Goal: Task Accomplishment & Management: Complete application form

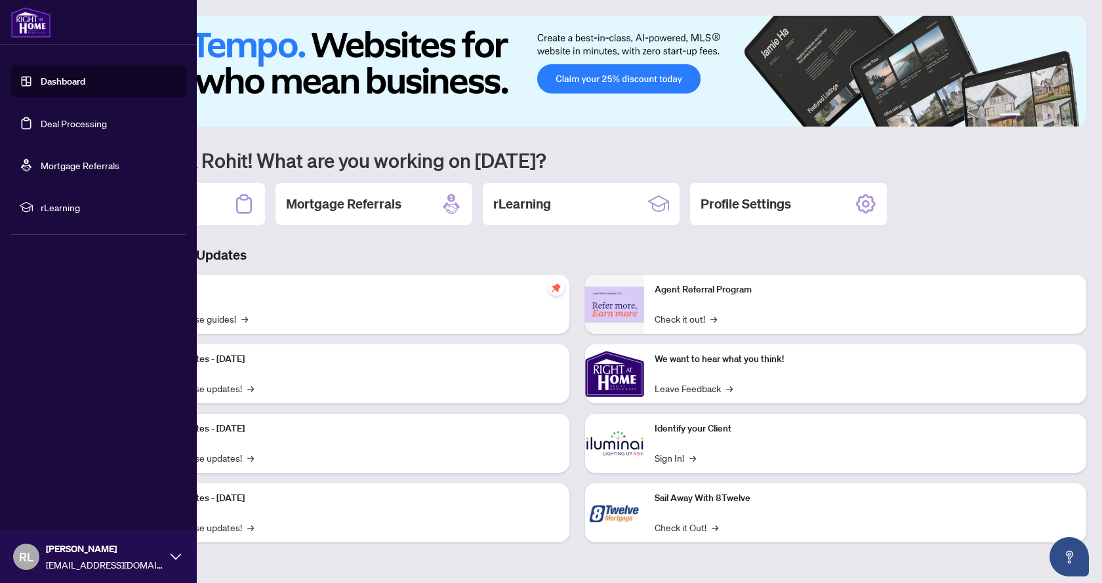
click at [49, 128] on link "Deal Processing" at bounding box center [74, 123] width 66 height 12
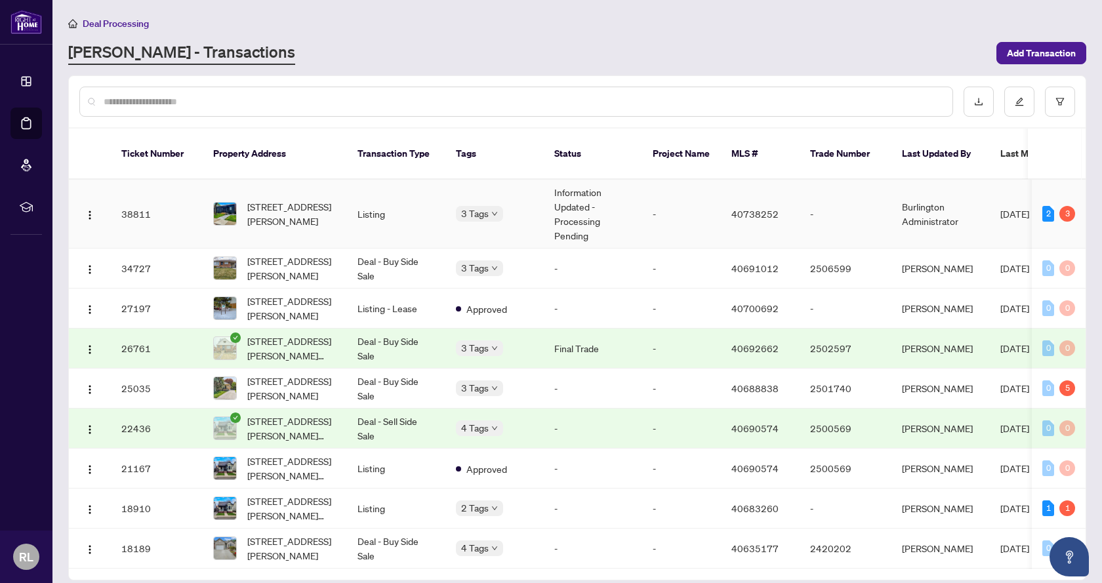
click at [243, 199] on div "[STREET_ADDRESS][PERSON_NAME]" at bounding box center [274, 213] width 123 height 29
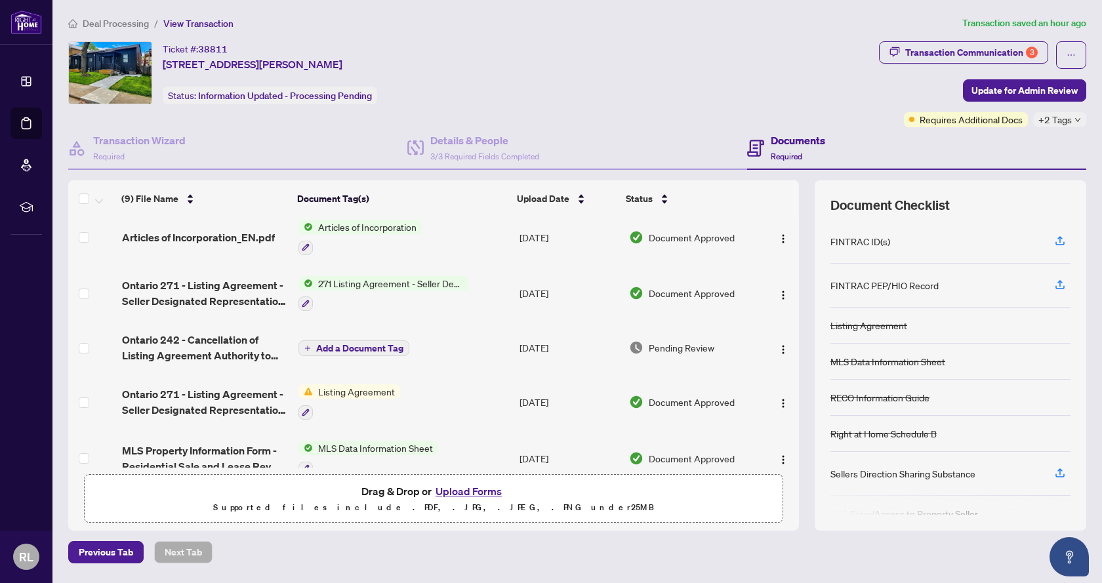
scroll to position [131, 0]
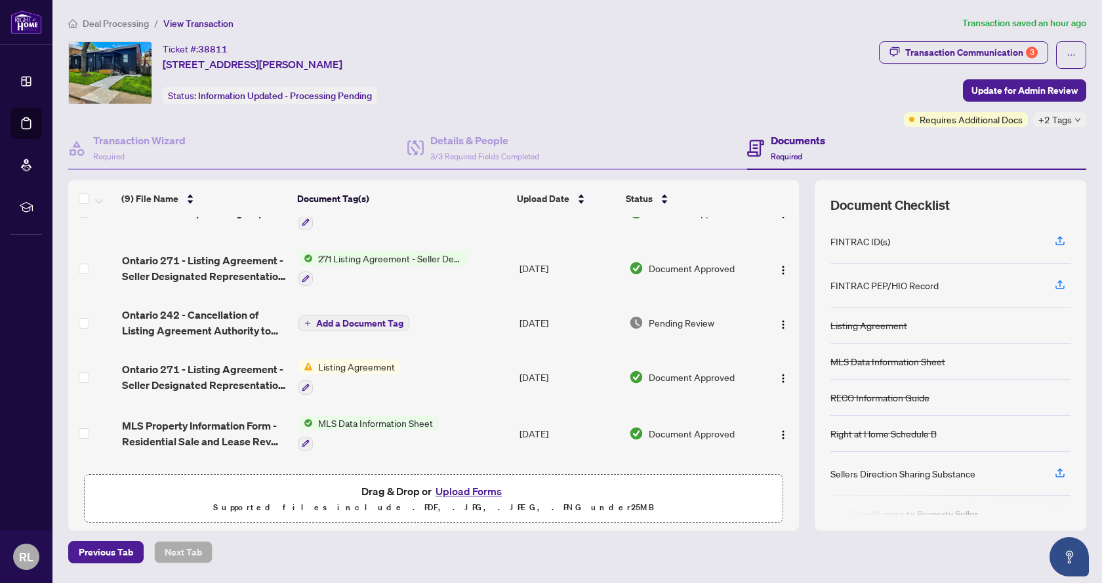
click at [465, 489] on button "Upload Forms" at bounding box center [469, 491] width 74 height 17
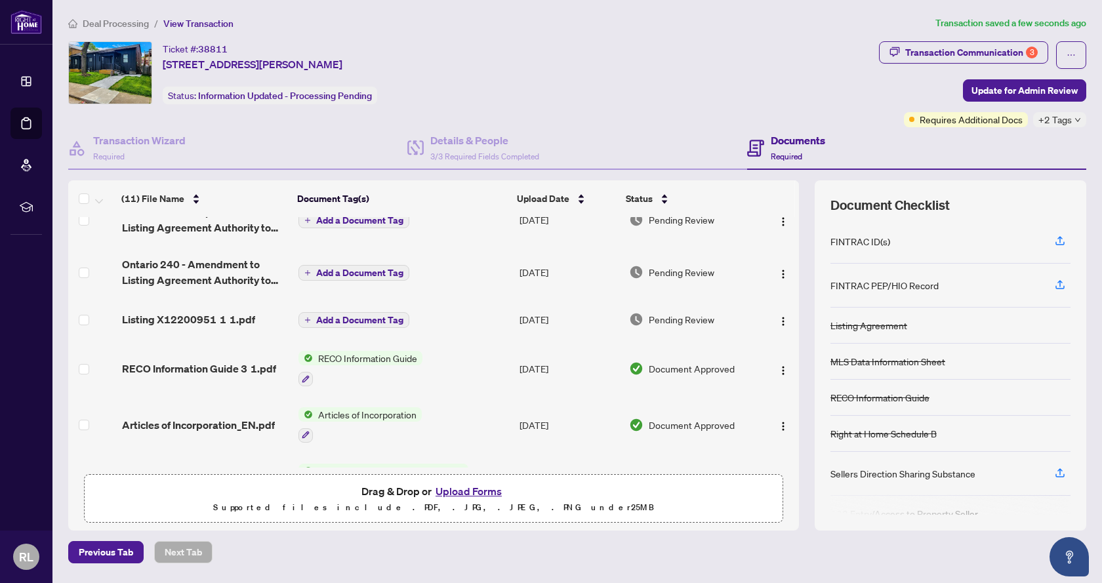
scroll to position [0, 0]
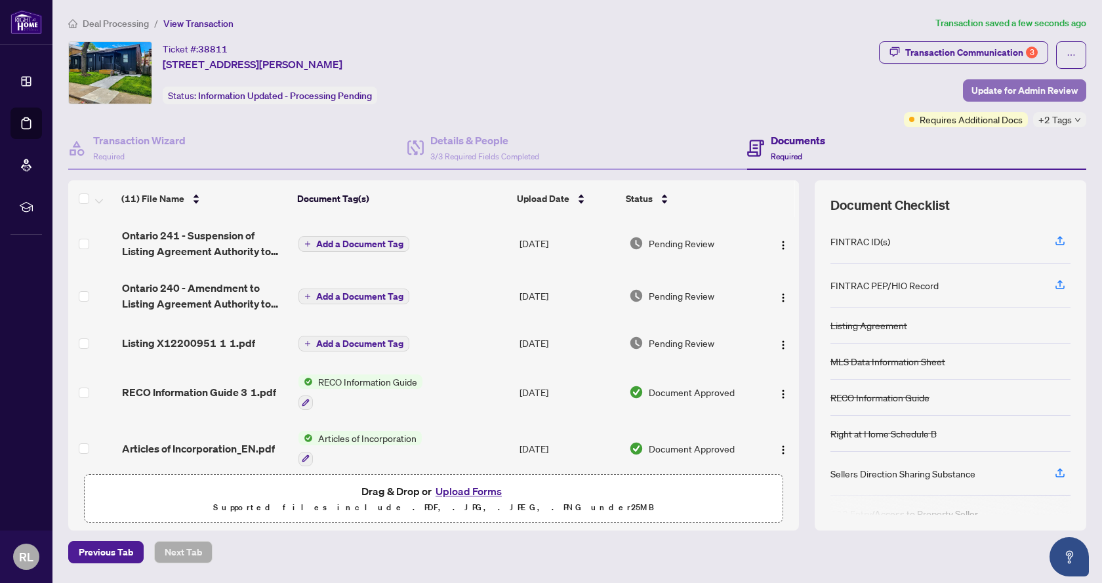
click at [1015, 91] on span "Update for Admin Review" at bounding box center [1025, 90] width 106 height 21
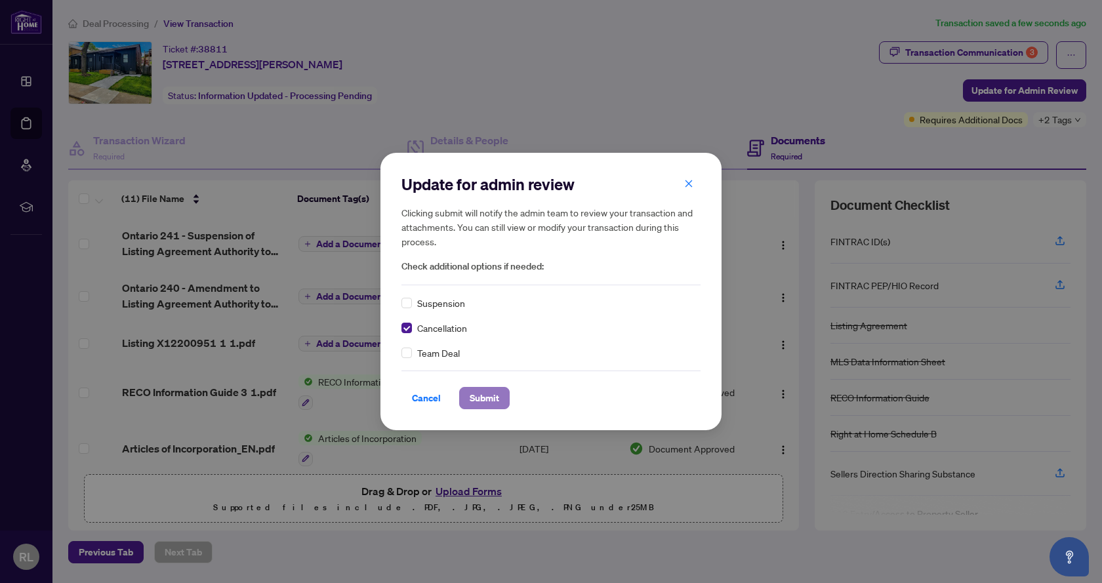
click at [483, 394] on span "Submit" at bounding box center [485, 398] width 30 height 21
